Goal: Task Accomplishment & Management: Manage account settings

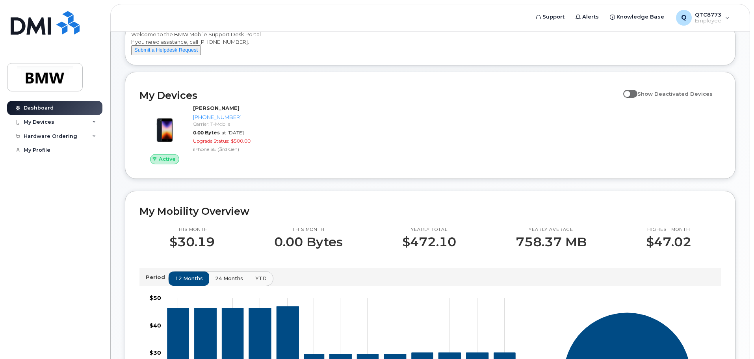
scroll to position [39, 0]
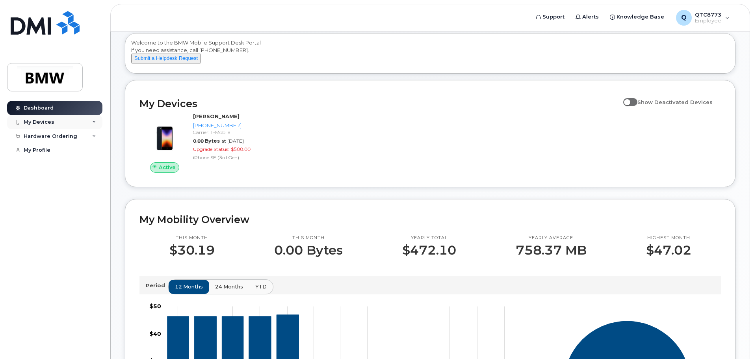
click at [54, 117] on div "My Devices" at bounding box center [54, 122] width 95 height 14
click at [60, 120] on div "My Devices" at bounding box center [54, 122] width 95 height 14
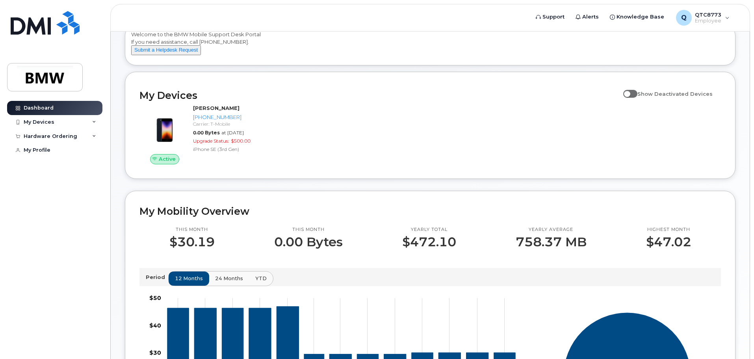
scroll to position [0, 0]
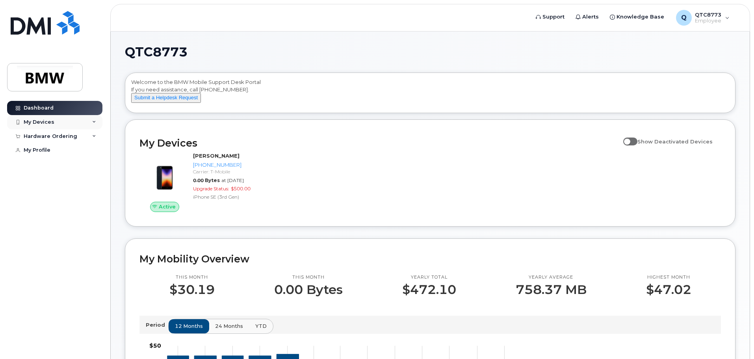
click at [46, 119] on div "My Devices" at bounding box center [39, 122] width 31 height 6
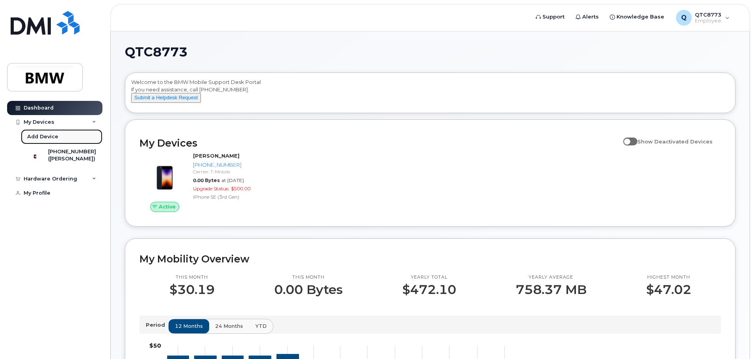
click at [45, 133] on div "Add Device" at bounding box center [42, 136] width 31 height 7
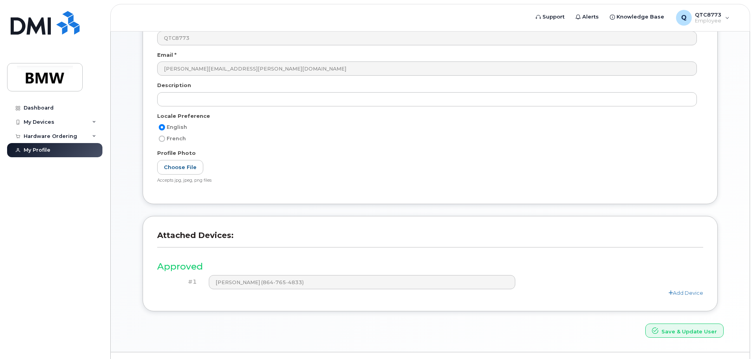
scroll to position [149, 0]
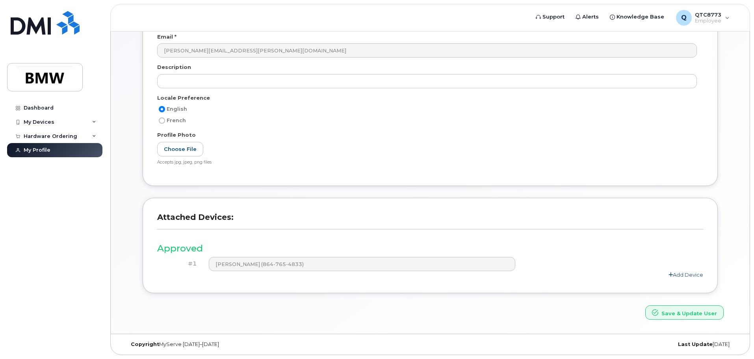
click at [691, 272] on link "Add Device" at bounding box center [685, 274] width 35 height 6
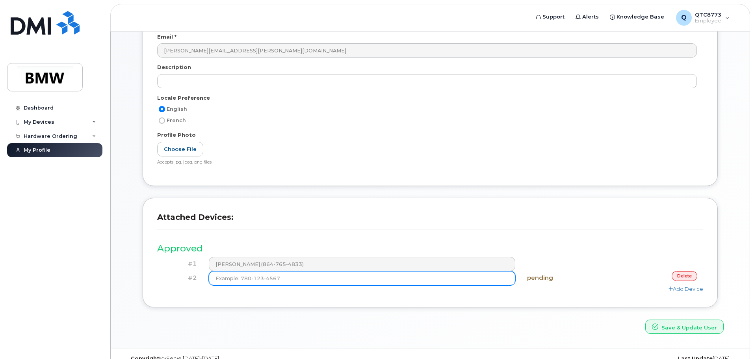
click at [284, 282] on input at bounding box center [362, 278] width 307 height 14
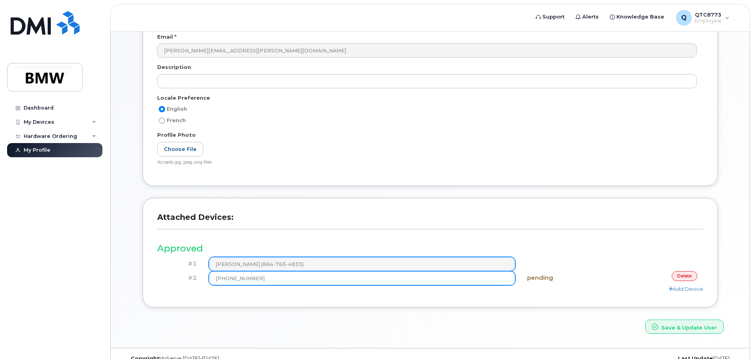
type input "[PHONE_NUMBER]"
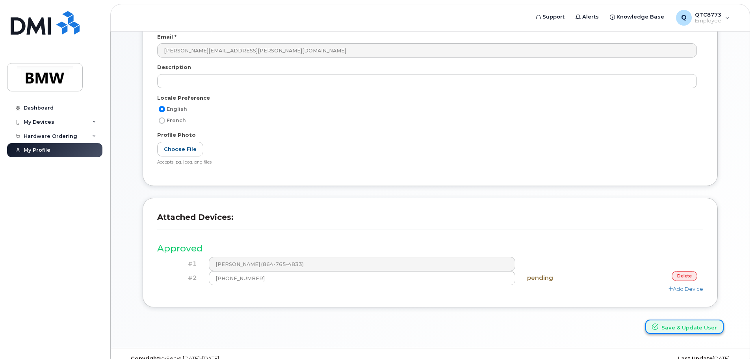
click at [684, 327] on button "Save & Update User" at bounding box center [684, 326] width 78 height 15
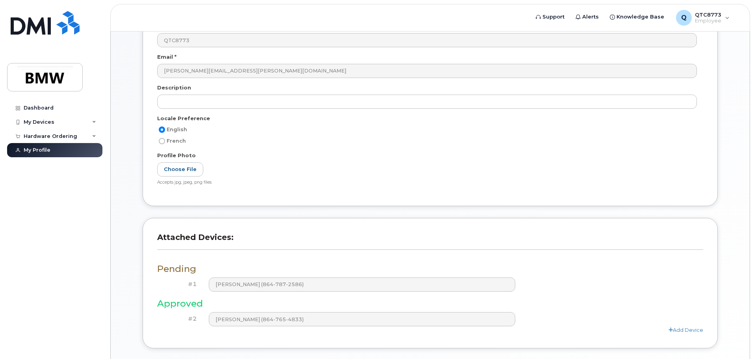
scroll to position [218, 0]
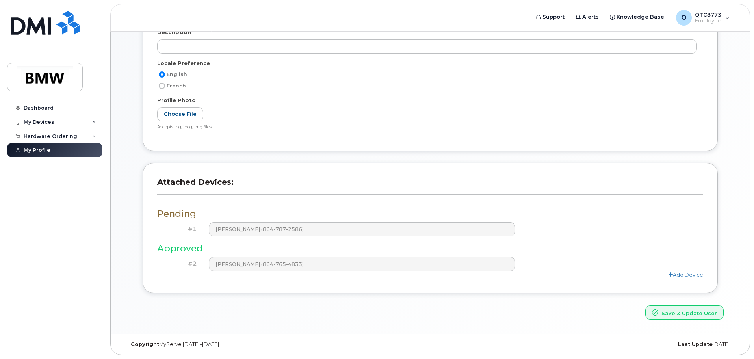
drag, startPoint x: 334, startPoint y: 263, endPoint x: 146, endPoint y: 227, distance: 191.3
click at [146, 227] on div "Attached Devices: Pending #1 Timothy Bennett (864-787-2586) Approved #2 Katie O…" at bounding box center [430, 228] width 575 height 130
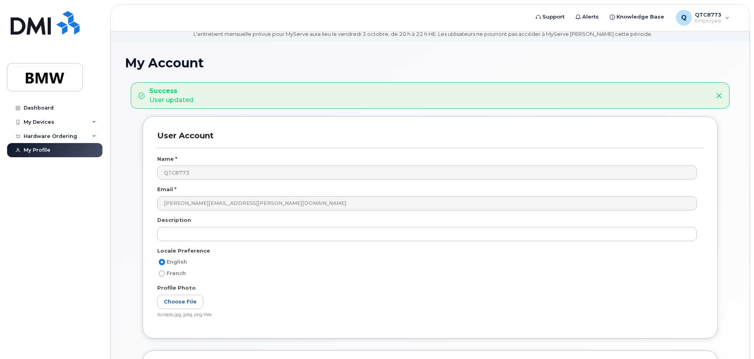
scroll to position [0, 0]
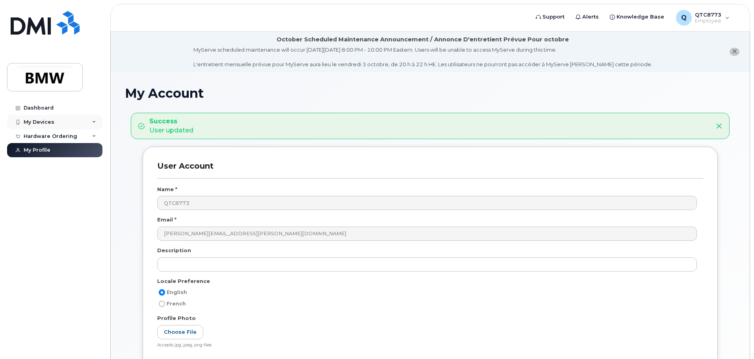
click at [49, 124] on div "My Devices" at bounding box center [39, 122] width 31 height 6
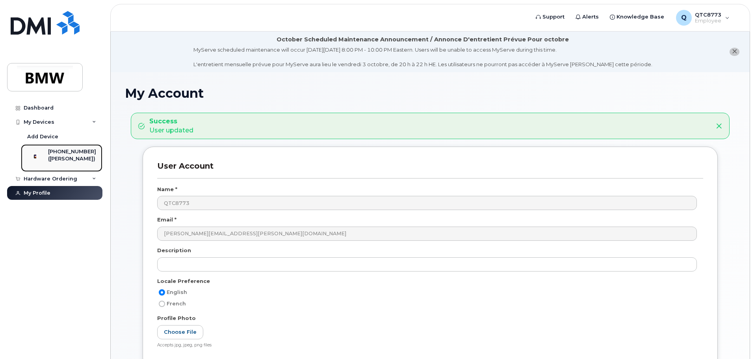
click at [72, 148] on div "[PHONE_NUMBER]" at bounding box center [72, 151] width 48 height 7
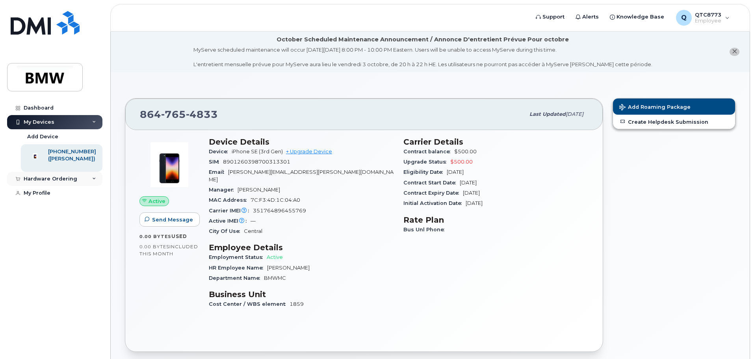
click at [74, 182] on div "Hardware Ordering" at bounding box center [51, 179] width 54 height 6
click at [47, 226] on div "My Profile" at bounding box center [37, 223] width 27 height 6
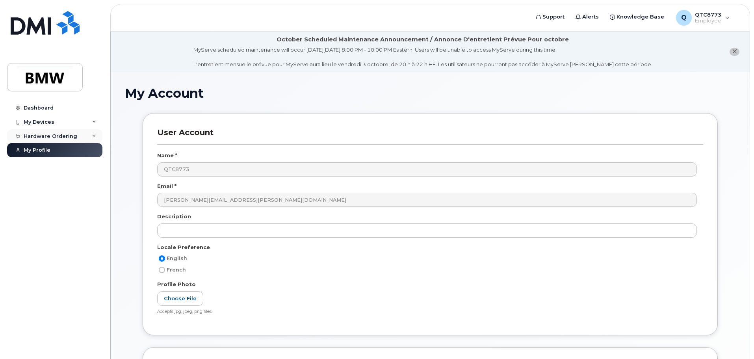
click at [50, 137] on div "Hardware Ordering" at bounding box center [51, 136] width 54 height 6
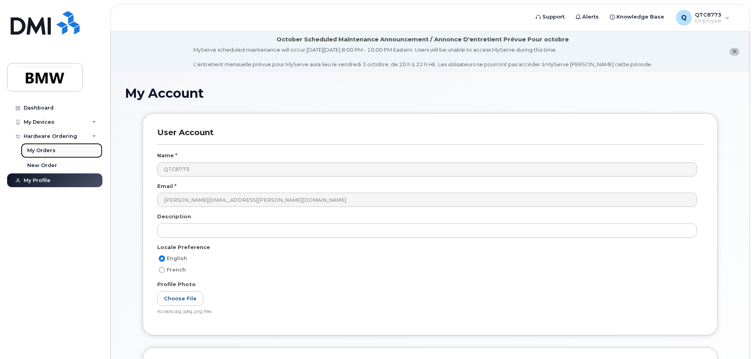
click at [55, 151] on link "My Orders" at bounding box center [61, 150] width 81 height 15
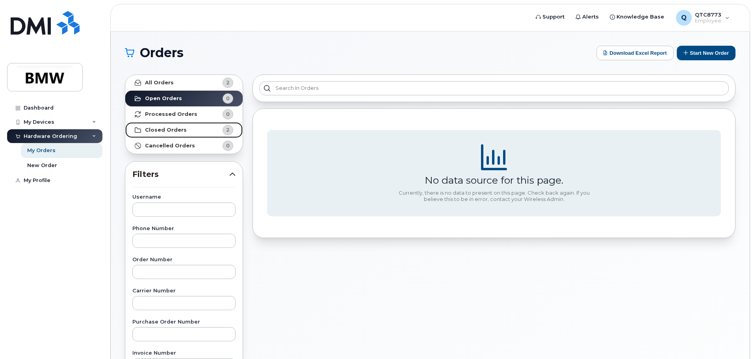
click at [173, 125] on link "Closed Orders 2" at bounding box center [183, 130] width 117 height 16
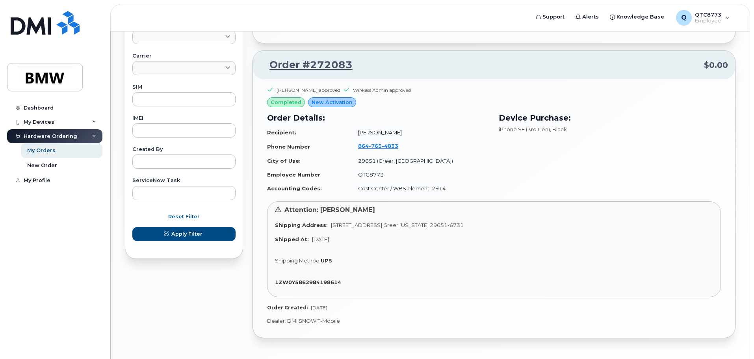
scroll to position [346, 0]
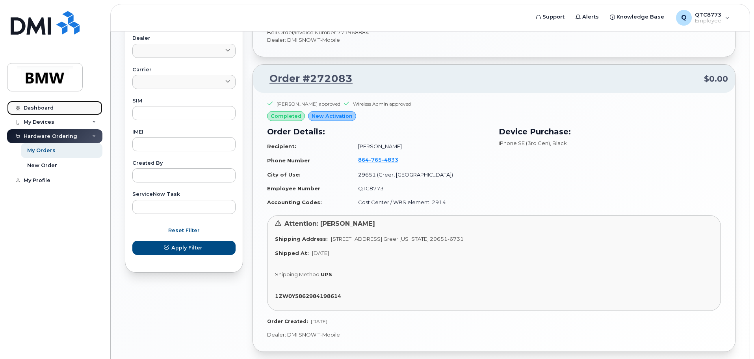
click at [36, 107] on div "Dashboard" at bounding box center [39, 108] width 30 height 6
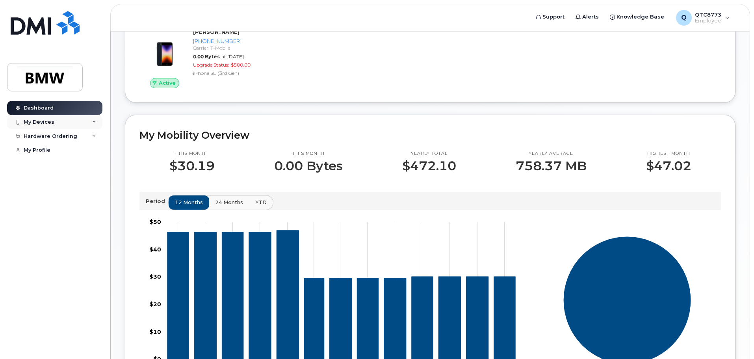
scroll to position [79, 0]
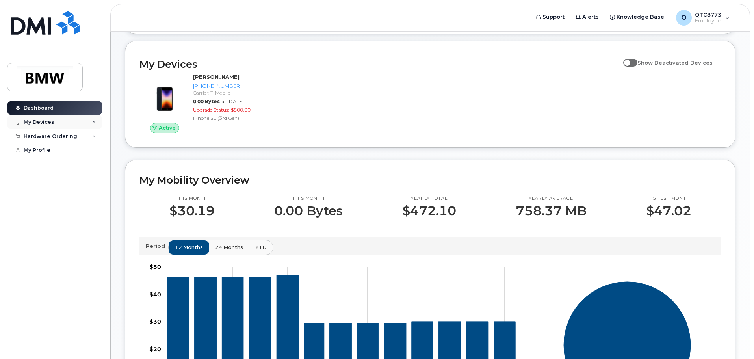
click at [55, 126] on div "My Devices" at bounding box center [54, 122] width 95 height 14
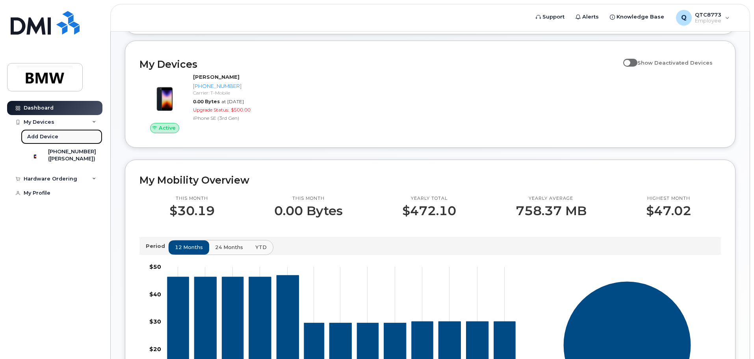
click at [51, 133] on div "Add Device" at bounding box center [42, 136] width 31 height 7
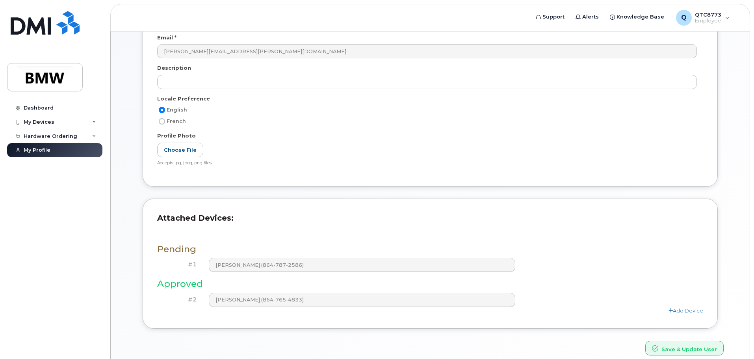
scroll to position [118, 0]
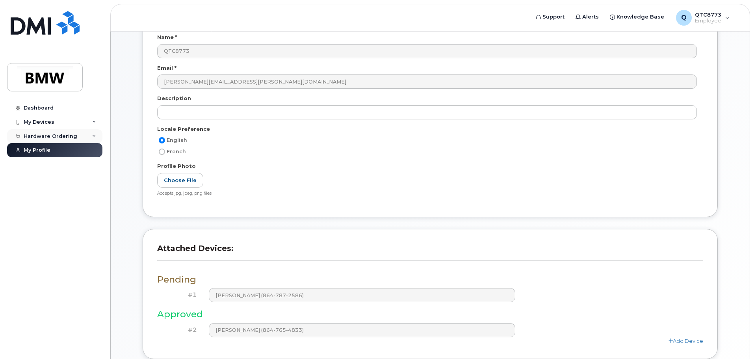
click at [59, 133] on div "Hardware Ordering" at bounding box center [51, 136] width 54 height 6
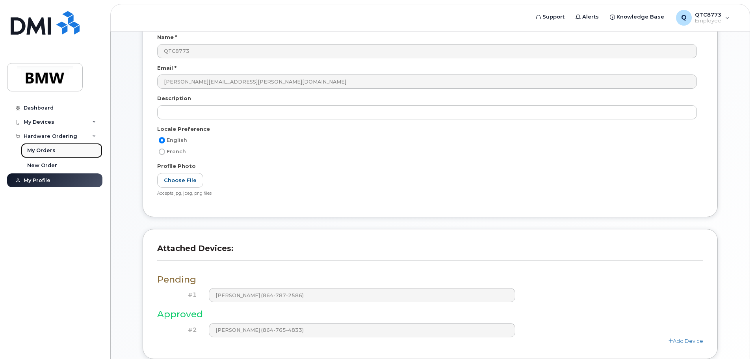
click at [49, 152] on div "My Orders" at bounding box center [41, 150] width 28 height 7
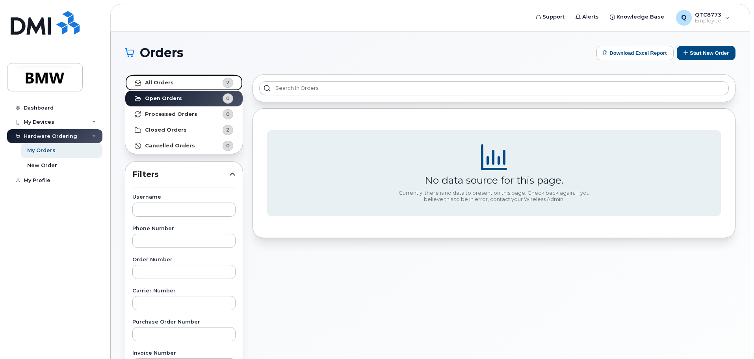
click at [209, 85] on link "All Orders 2" at bounding box center [183, 83] width 117 height 16
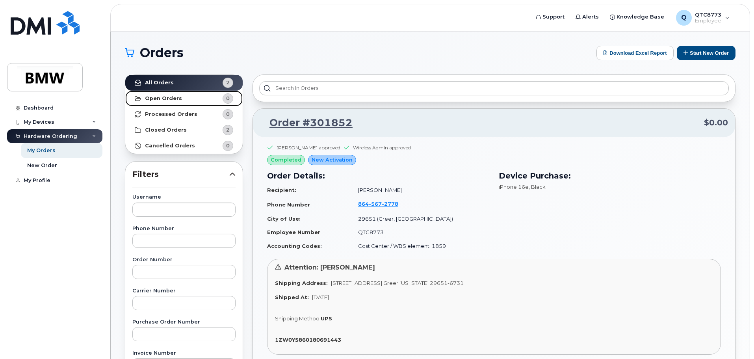
click at [186, 100] on link "Open Orders 0" at bounding box center [183, 99] width 117 height 16
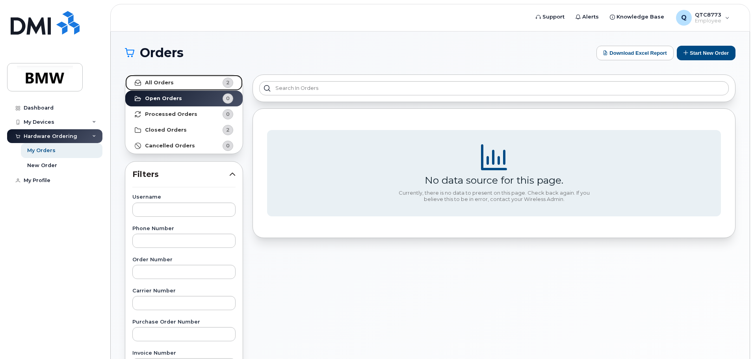
click at [178, 85] on link "All Orders 2" at bounding box center [183, 83] width 117 height 16
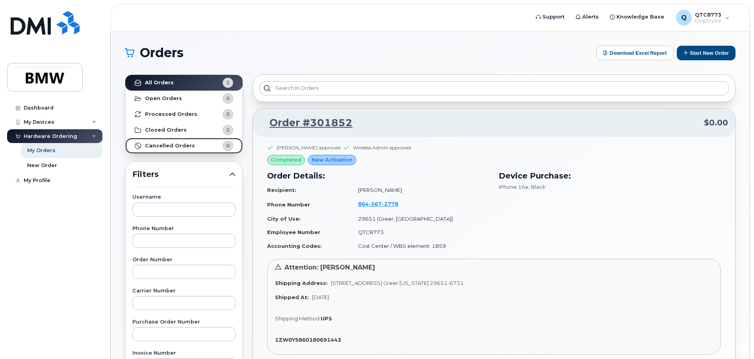
click at [181, 144] on strong "Cancelled Orders" at bounding box center [170, 146] width 50 height 6
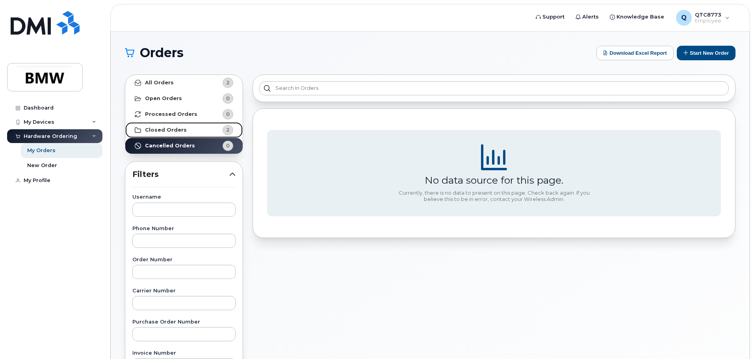
click at [178, 128] on strong "Closed Orders" at bounding box center [166, 130] width 42 height 6
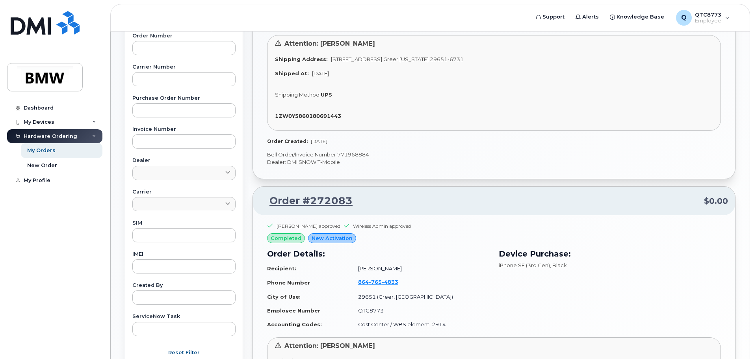
scroll to position [236, 0]
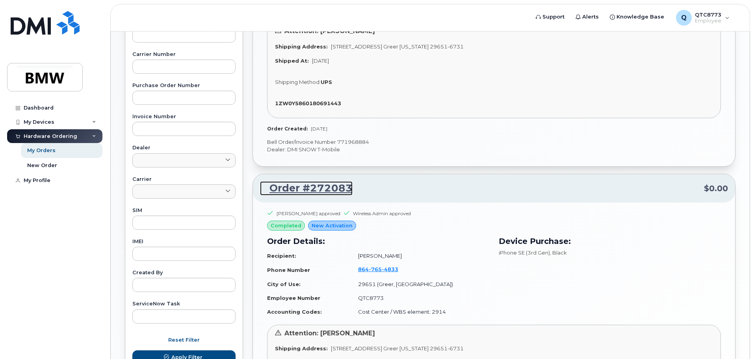
click at [326, 186] on link "Order #272083" at bounding box center [306, 188] width 93 height 14
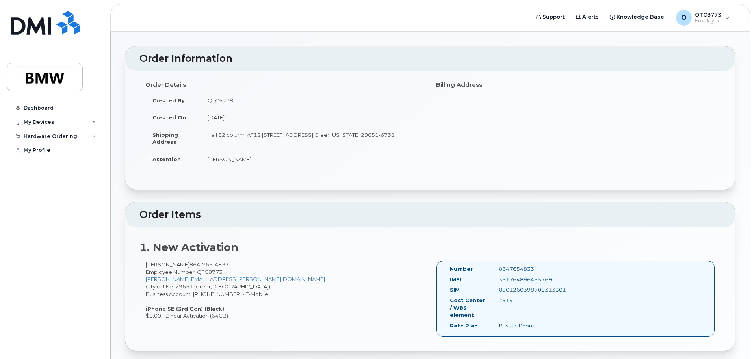
scroll to position [79, 0]
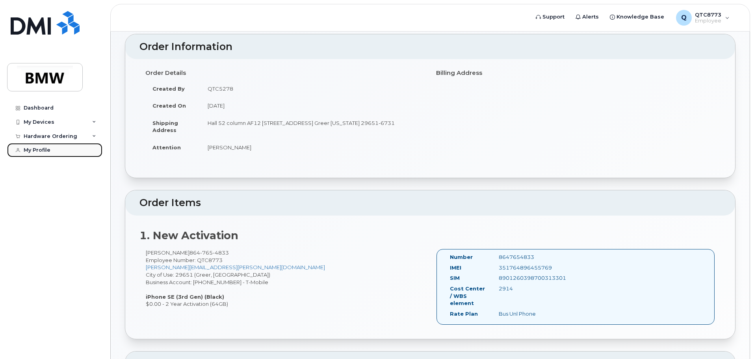
click at [33, 148] on div "My Profile" at bounding box center [37, 150] width 27 height 6
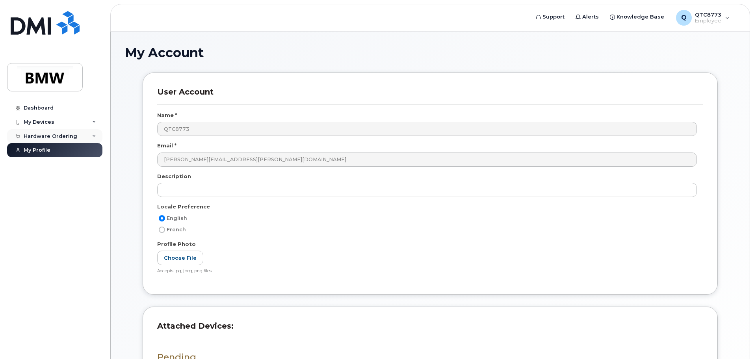
click at [52, 133] on div "Hardware Ordering" at bounding box center [51, 136] width 54 height 6
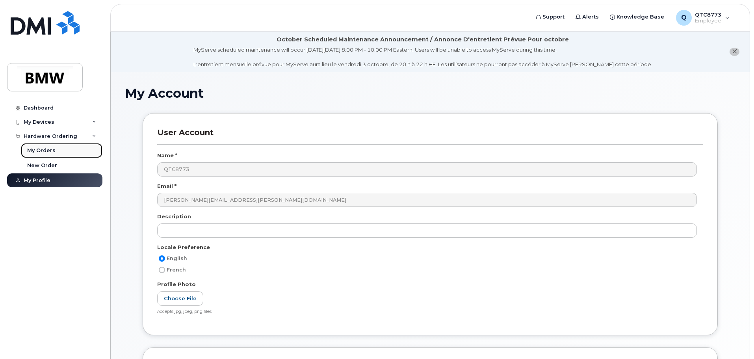
click at [48, 149] on div "My Orders" at bounding box center [41, 150] width 28 height 7
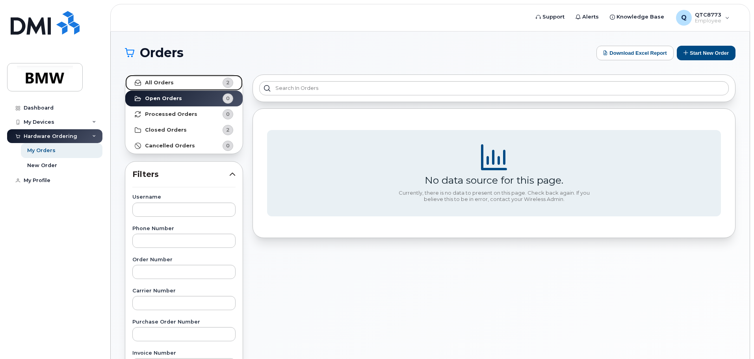
click at [185, 87] on link "All Orders 2" at bounding box center [183, 83] width 117 height 16
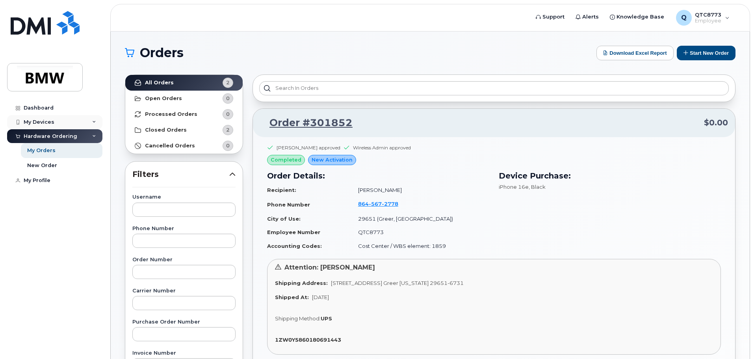
click at [59, 121] on div "My Devices" at bounding box center [54, 122] width 95 height 14
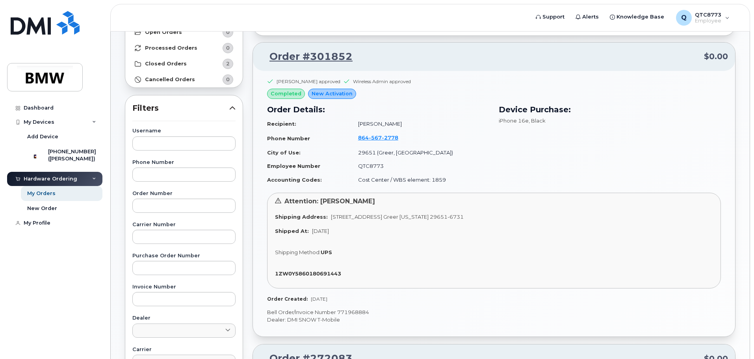
scroll to position [79, 0]
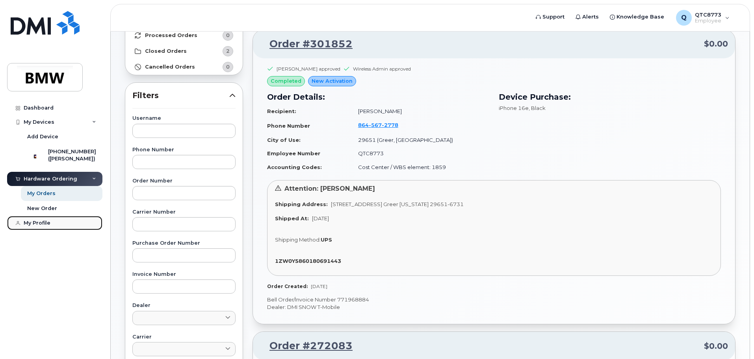
click at [33, 227] on link "My Profile" at bounding box center [54, 223] width 95 height 14
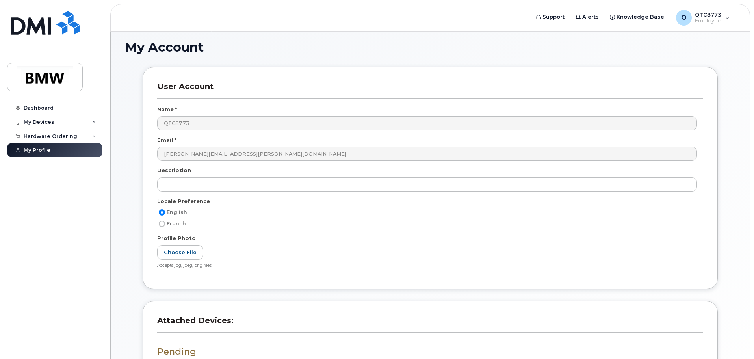
scroll to position [118, 0]
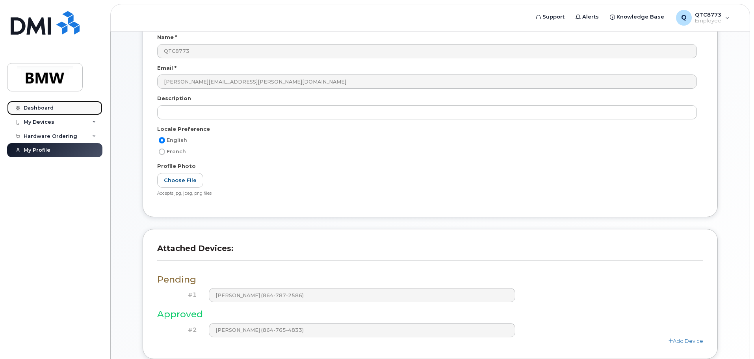
click at [34, 108] on div "Dashboard" at bounding box center [39, 108] width 30 height 6
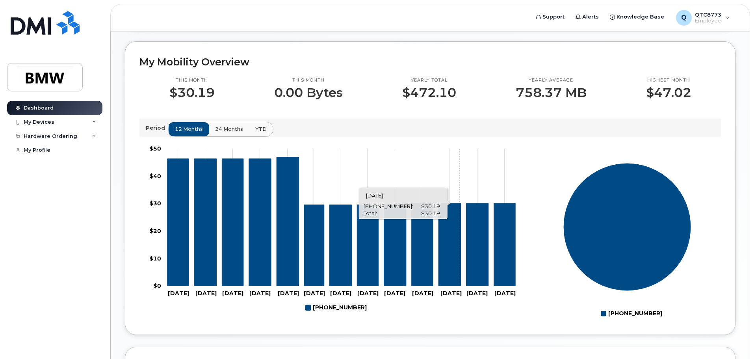
scroll to position [39, 0]
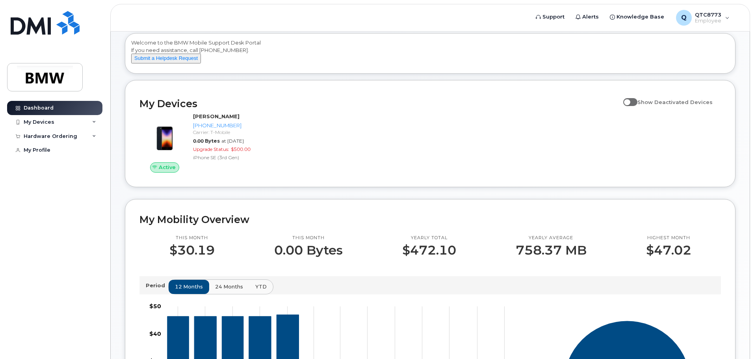
click at [472, 155] on div "Active [PERSON_NAME] [PHONE_NUMBER] Carrier: T-Mobile 0.00 Bytes at [DATE] Upgr…" at bounding box center [430, 142] width 591 height 69
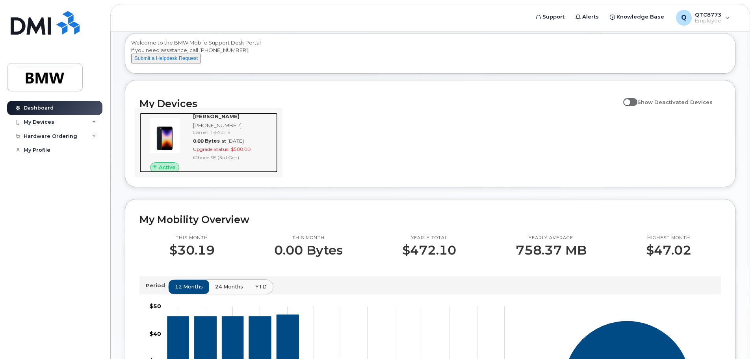
click at [209, 119] on strong "[PERSON_NAME]" at bounding box center [216, 116] width 46 height 6
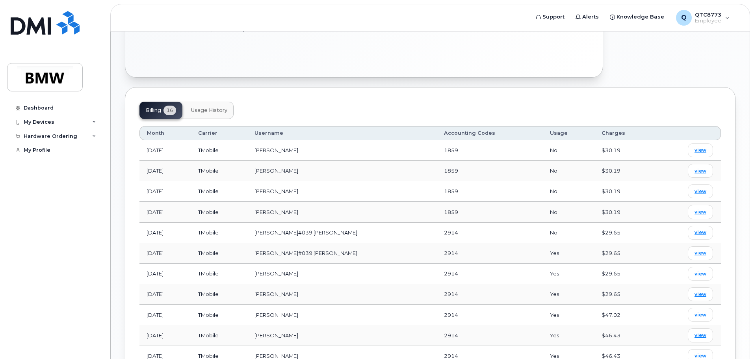
scroll to position [276, 0]
click at [697, 207] on span "view" at bounding box center [700, 210] width 12 height 7
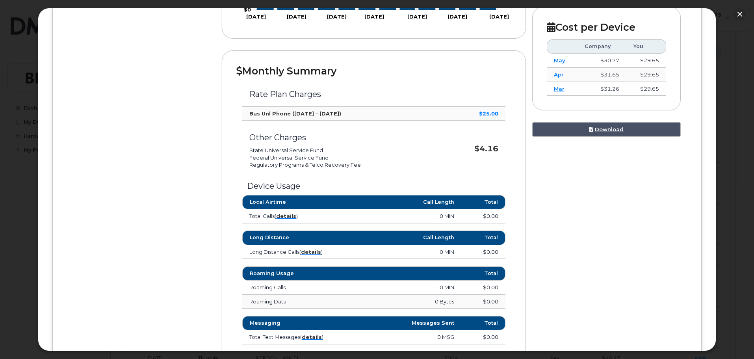
scroll to position [200, 0]
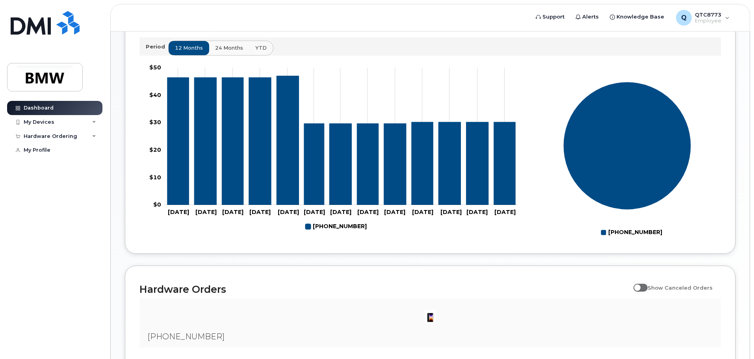
scroll to position [122, 0]
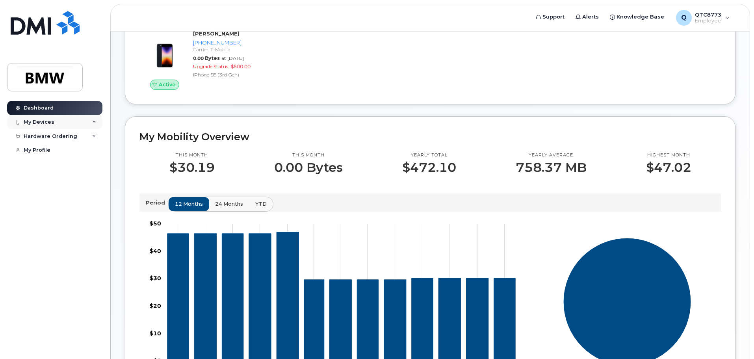
click at [47, 117] on div "My Devices" at bounding box center [54, 122] width 95 height 14
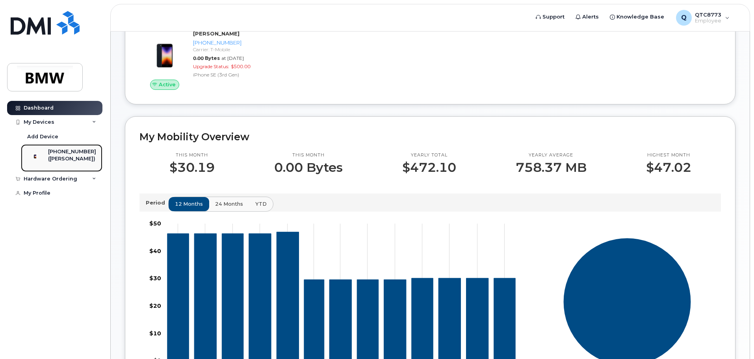
click at [61, 158] on div "([PERSON_NAME])" at bounding box center [72, 158] width 48 height 7
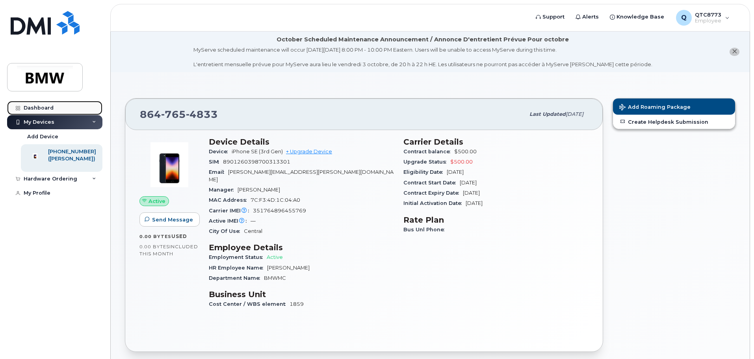
click at [29, 104] on link "Dashboard" at bounding box center [54, 108] width 95 height 14
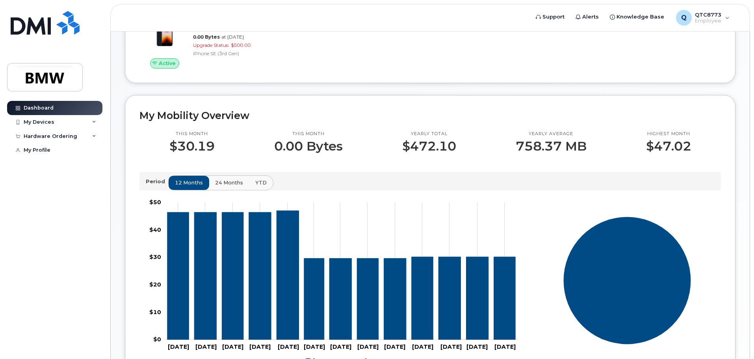
scroll to position [157, 0]
